Goal: Transaction & Acquisition: Obtain resource

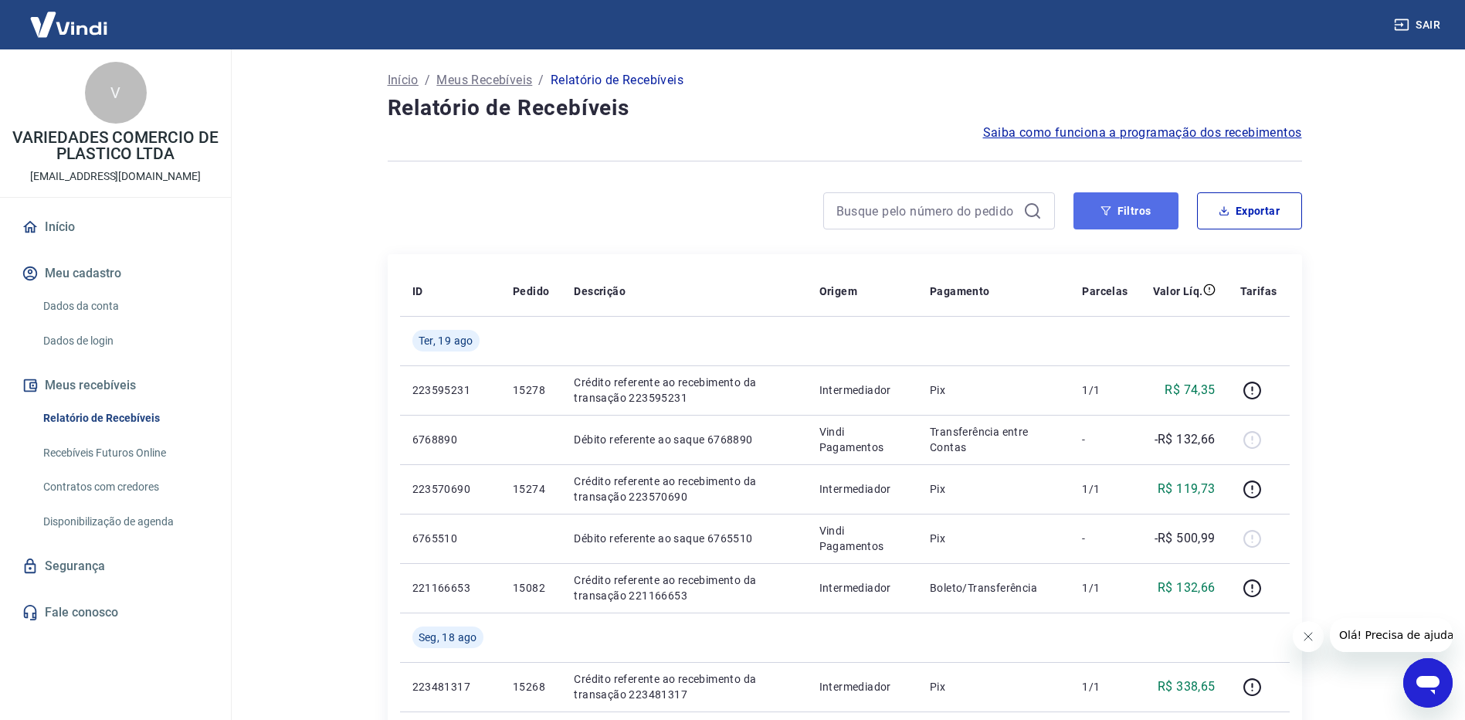
click at [1153, 213] on button "Filtros" at bounding box center [1126, 210] width 105 height 37
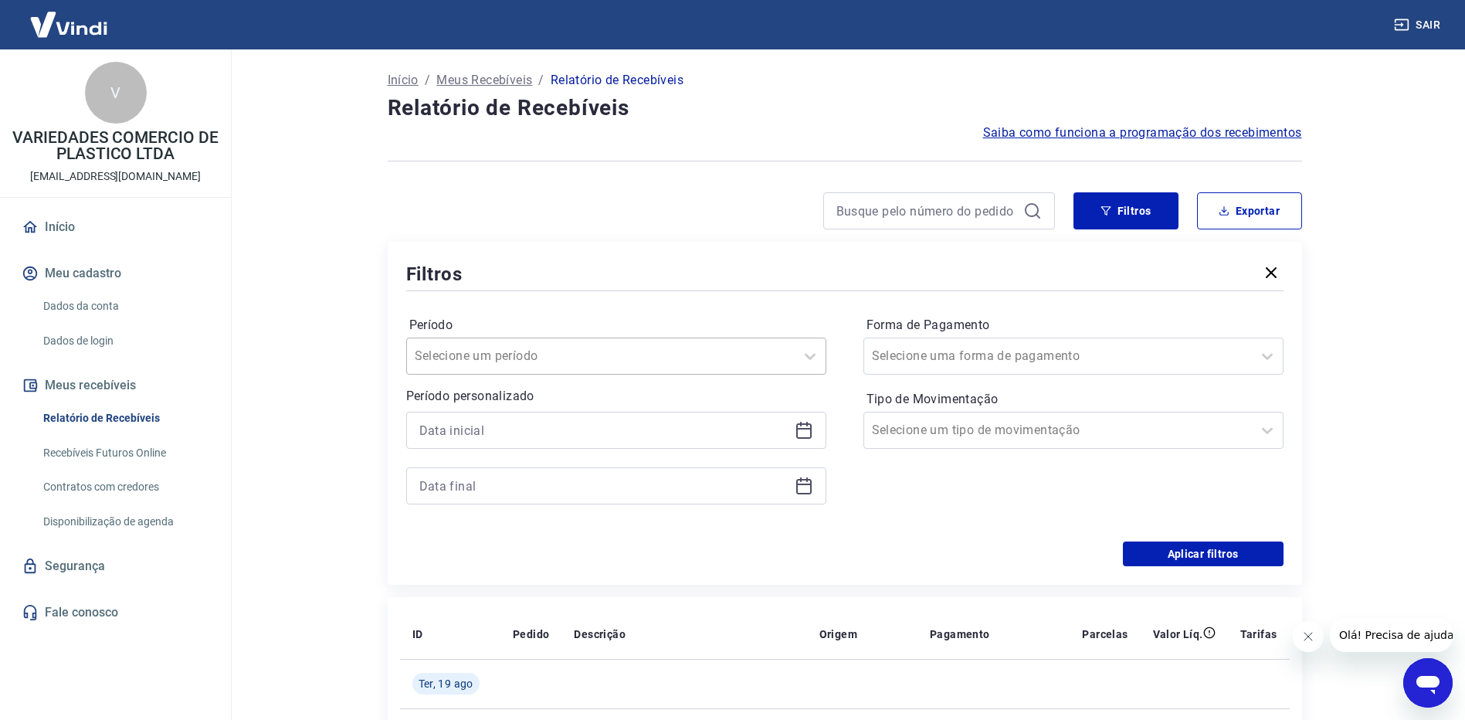
click at [562, 352] on div at bounding box center [601, 356] width 372 height 22
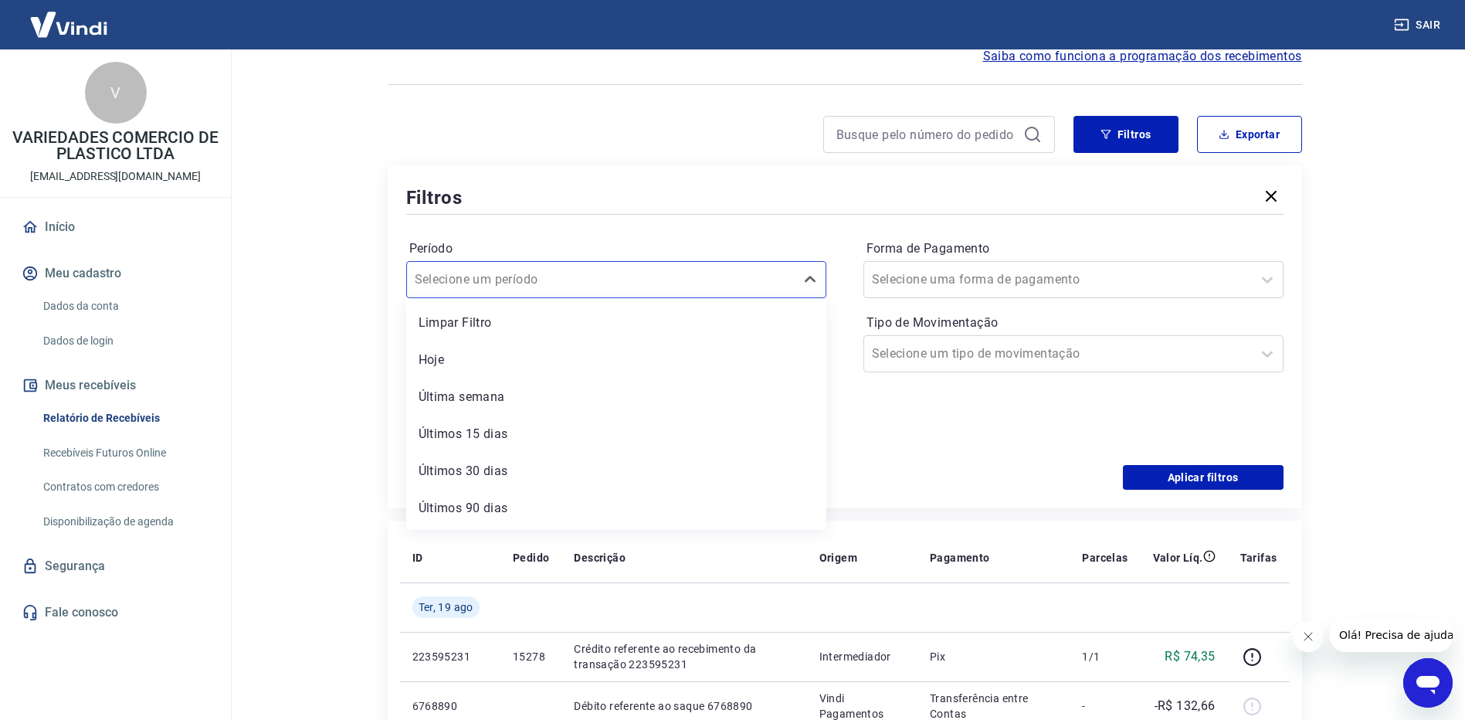
scroll to position [232, 0]
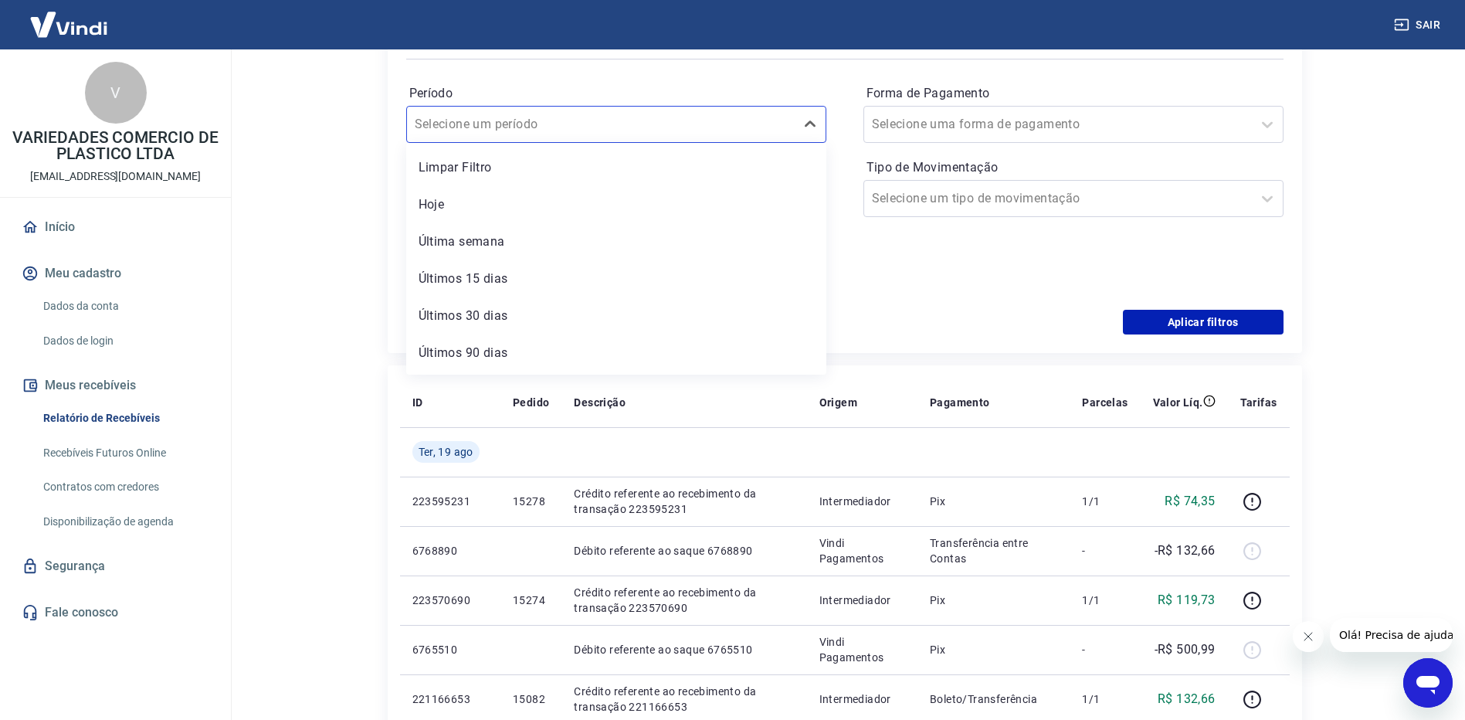
click at [949, 304] on div "Período option Últimos 30 dias focused, 5 of 7. 7 results available. Use Up and…" at bounding box center [845, 186] width 878 height 247
click at [809, 201] on icon at bounding box center [804, 198] width 19 height 19
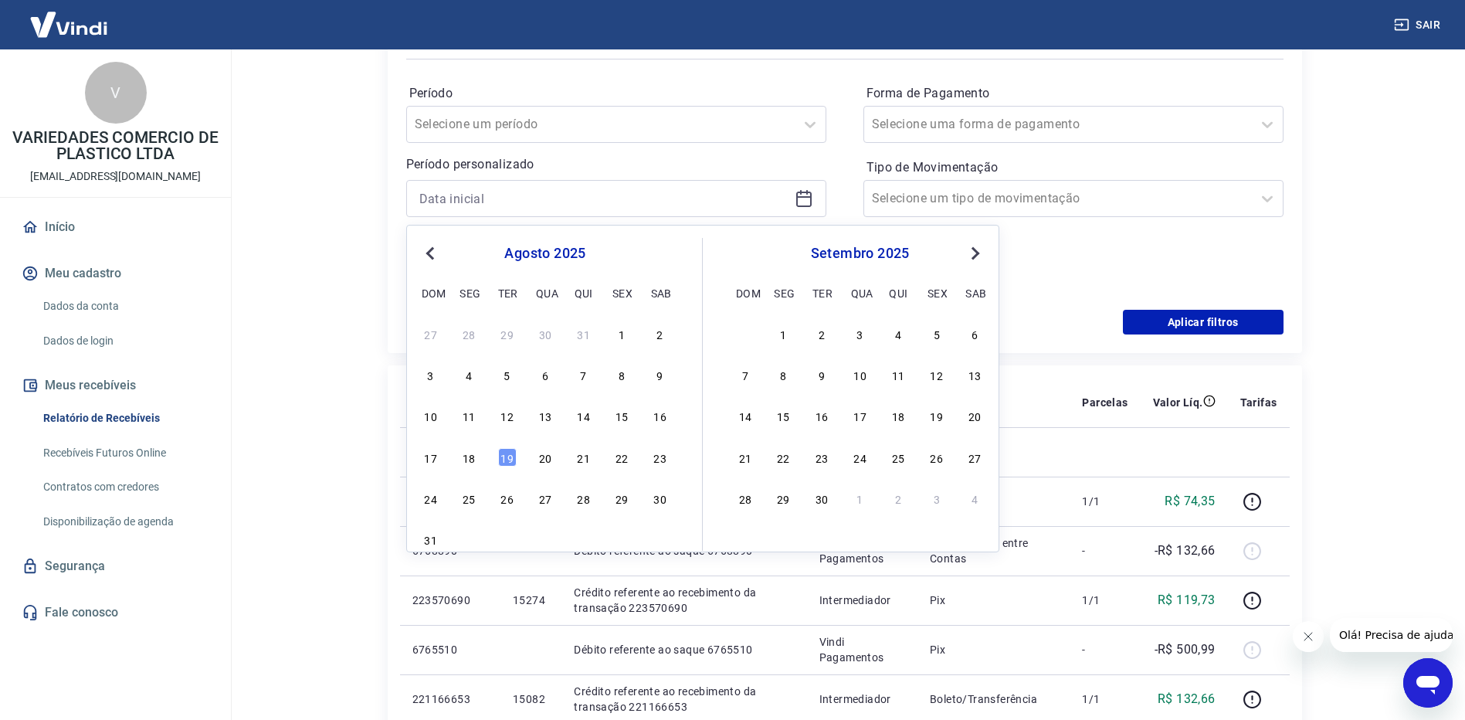
click at [432, 252] on span "Previous Month" at bounding box center [432, 253] width 0 height 18
click at [580, 498] on div "31" at bounding box center [584, 498] width 19 height 19
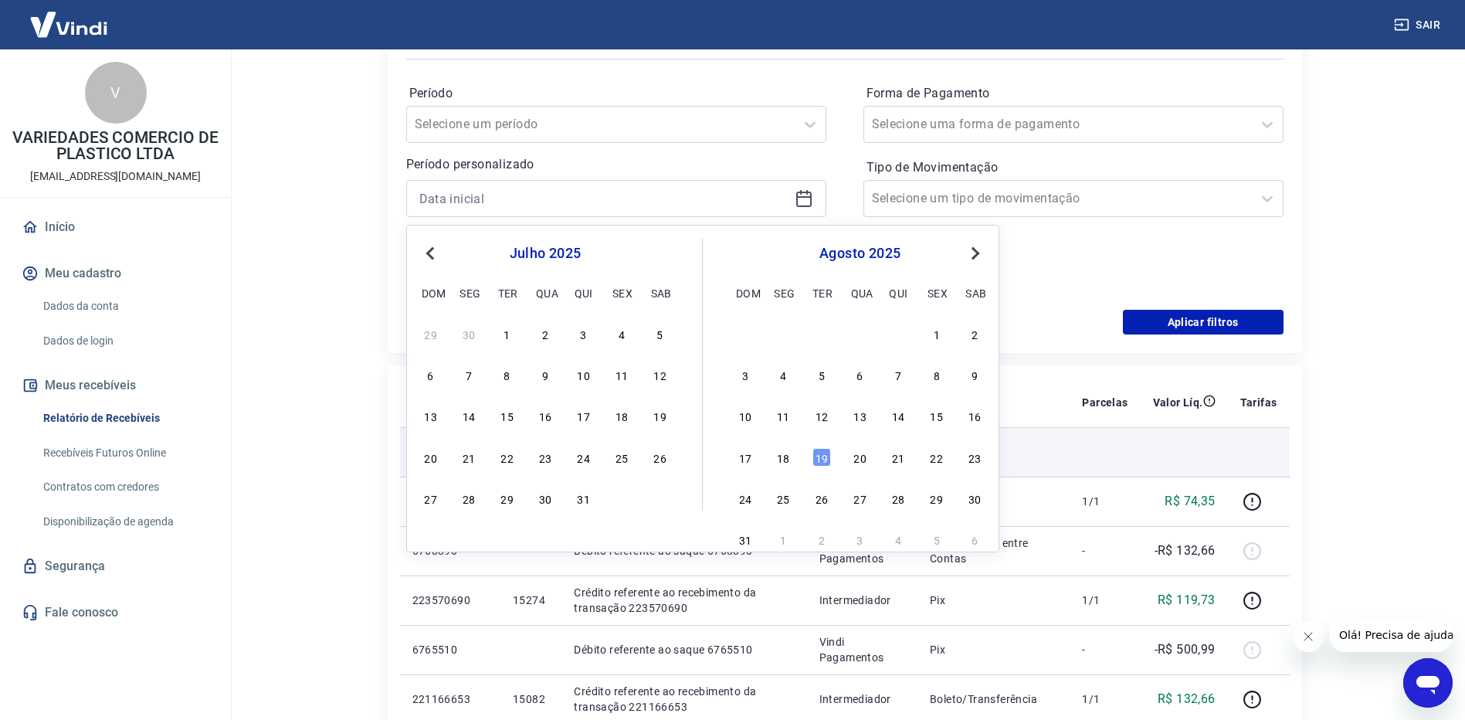
type input "[DATE]"
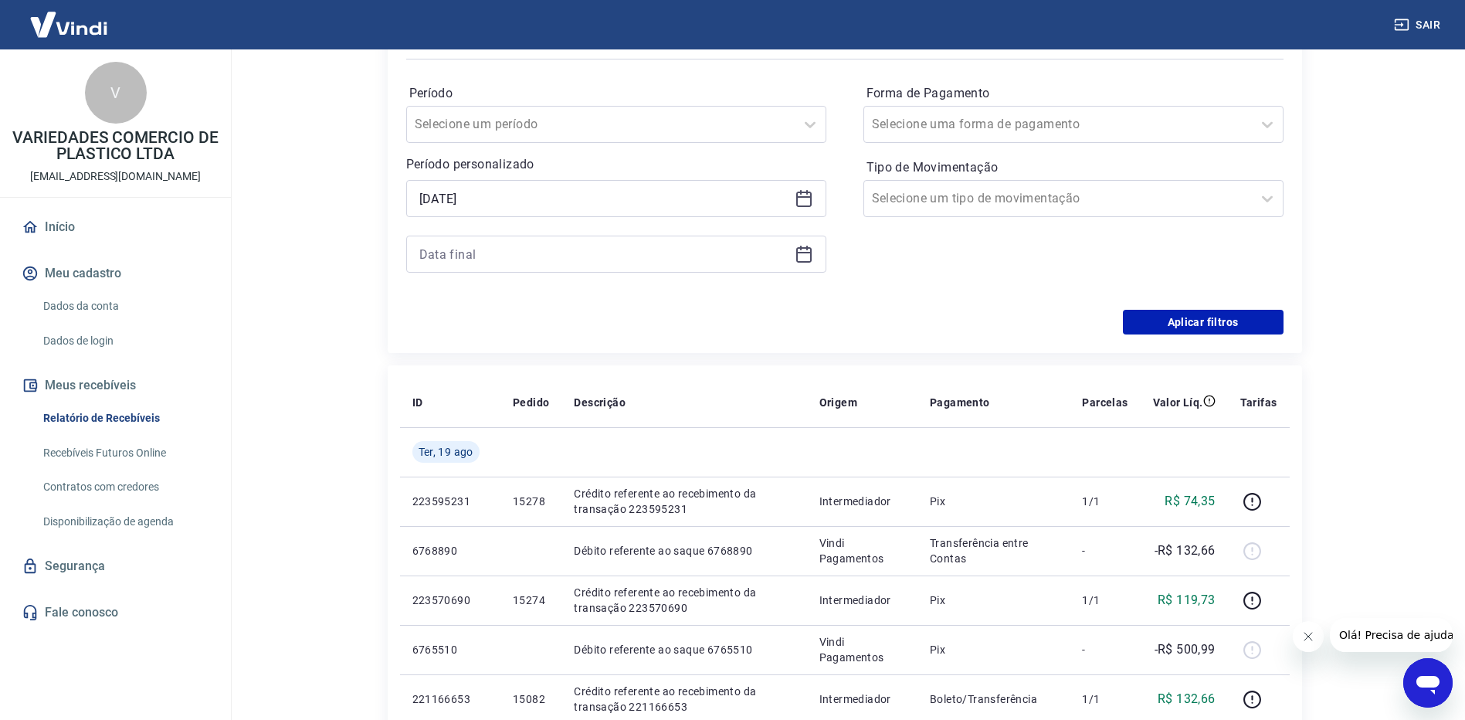
click at [789, 242] on div at bounding box center [616, 254] width 420 height 37
click at [807, 255] on icon at bounding box center [804, 254] width 19 height 19
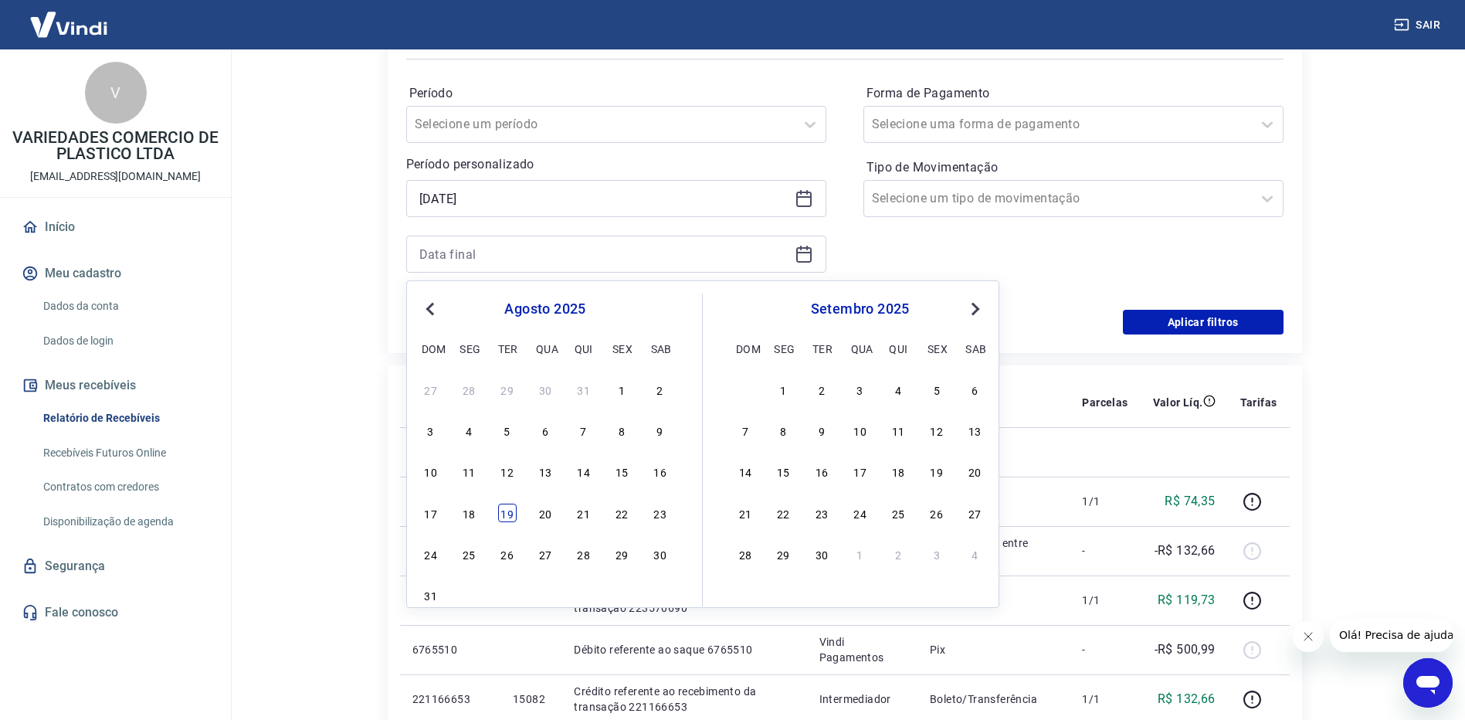
click at [506, 514] on div "19" at bounding box center [507, 513] width 19 height 19
type input "[DATE]"
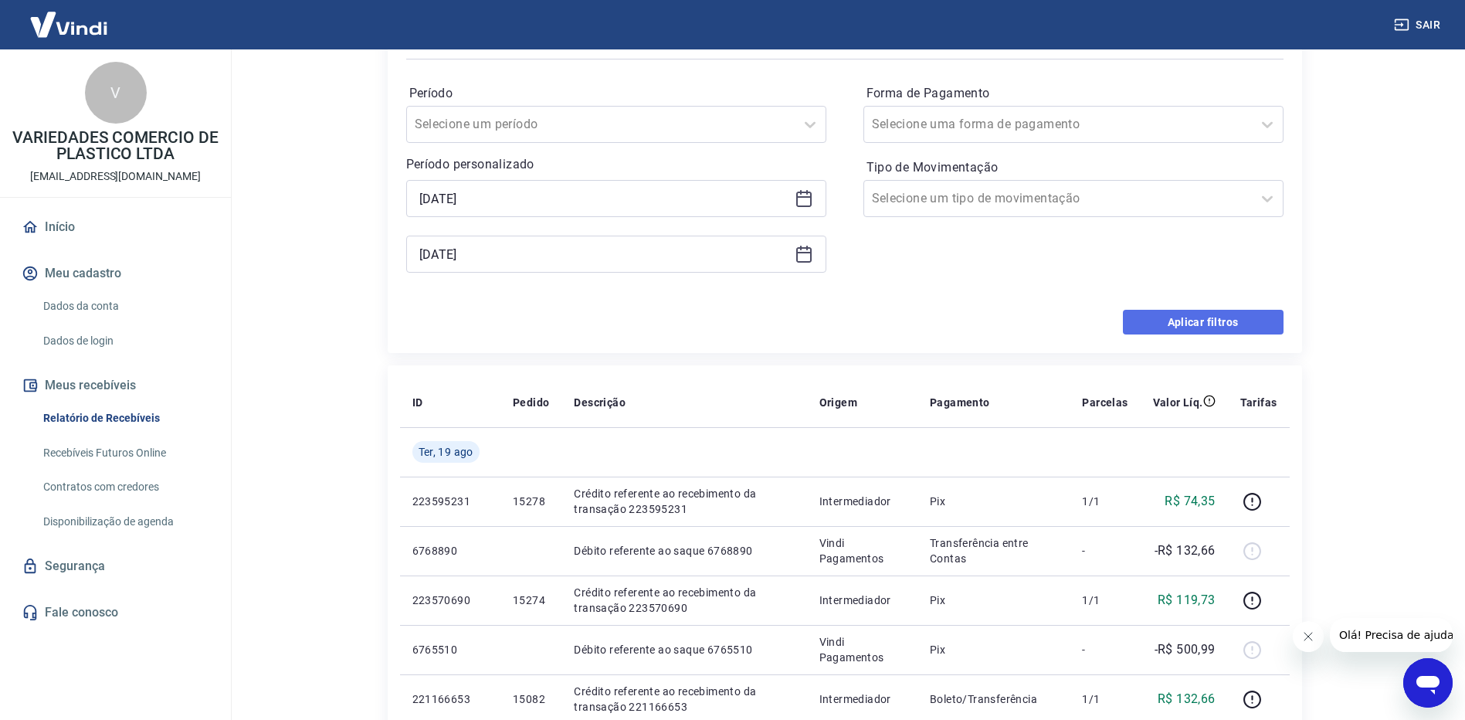
click at [1197, 317] on button "Aplicar filtros" at bounding box center [1203, 322] width 161 height 25
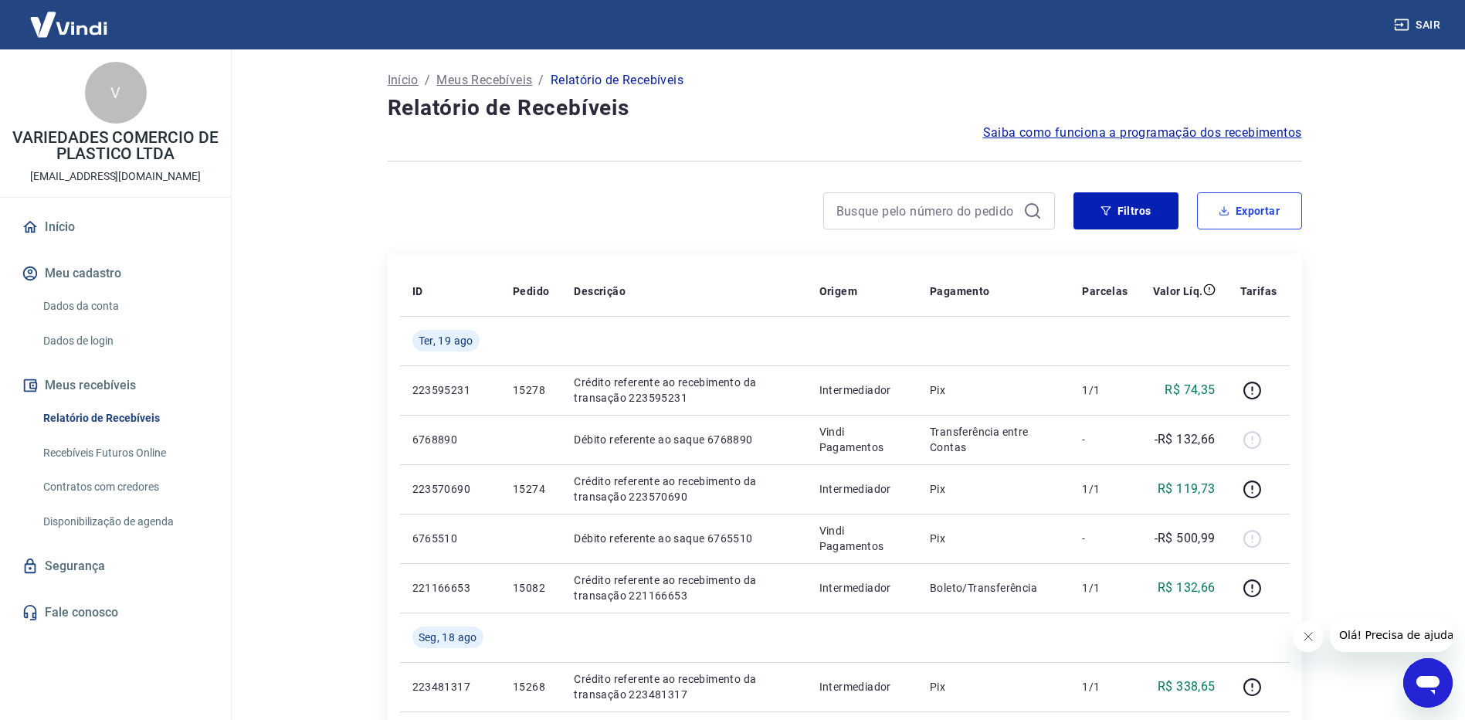
click at [1282, 213] on button "Exportar" at bounding box center [1249, 210] width 105 height 37
type input "[DATE]"
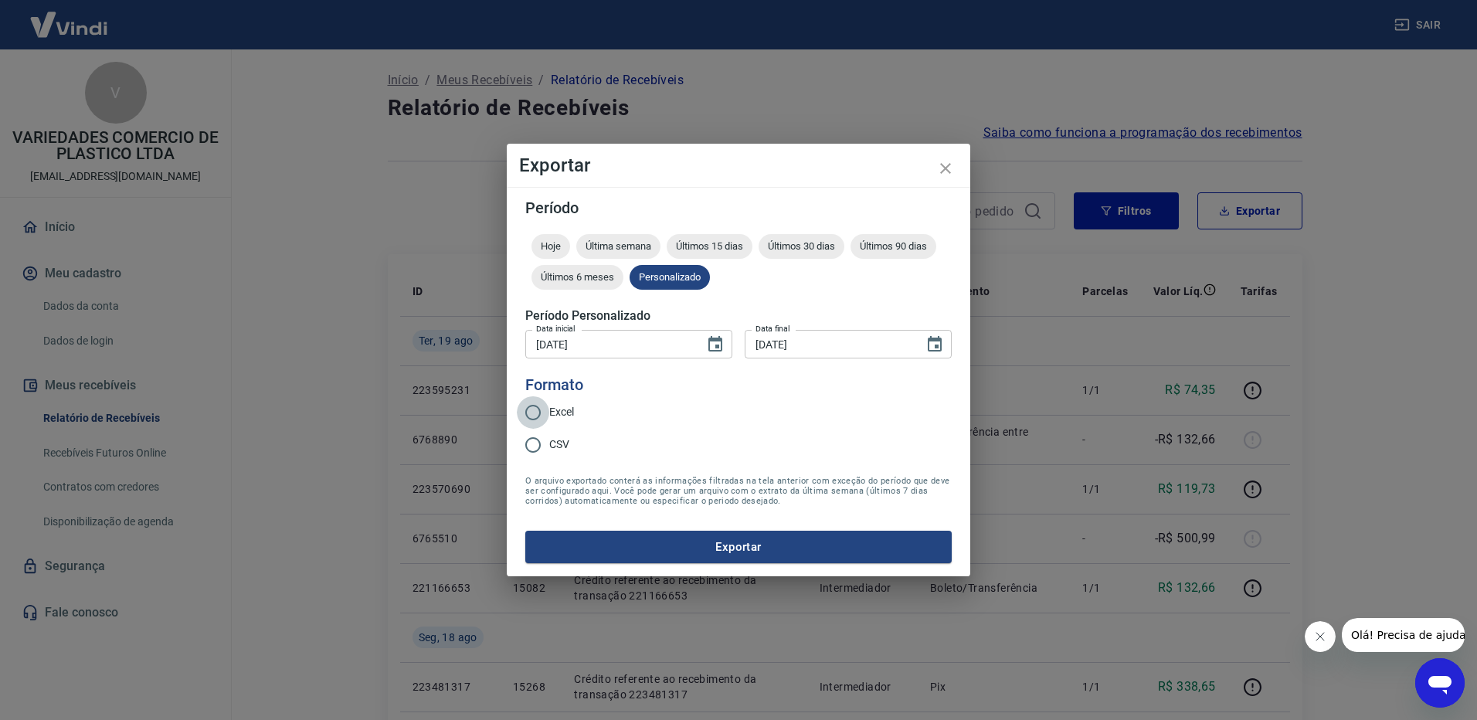
click at [539, 407] on input "Excel" at bounding box center [533, 412] width 32 height 32
radio input "true"
click at [827, 546] on button "Exportar" at bounding box center [738, 547] width 426 height 32
